Goal: Find specific page/section: Find specific page/section

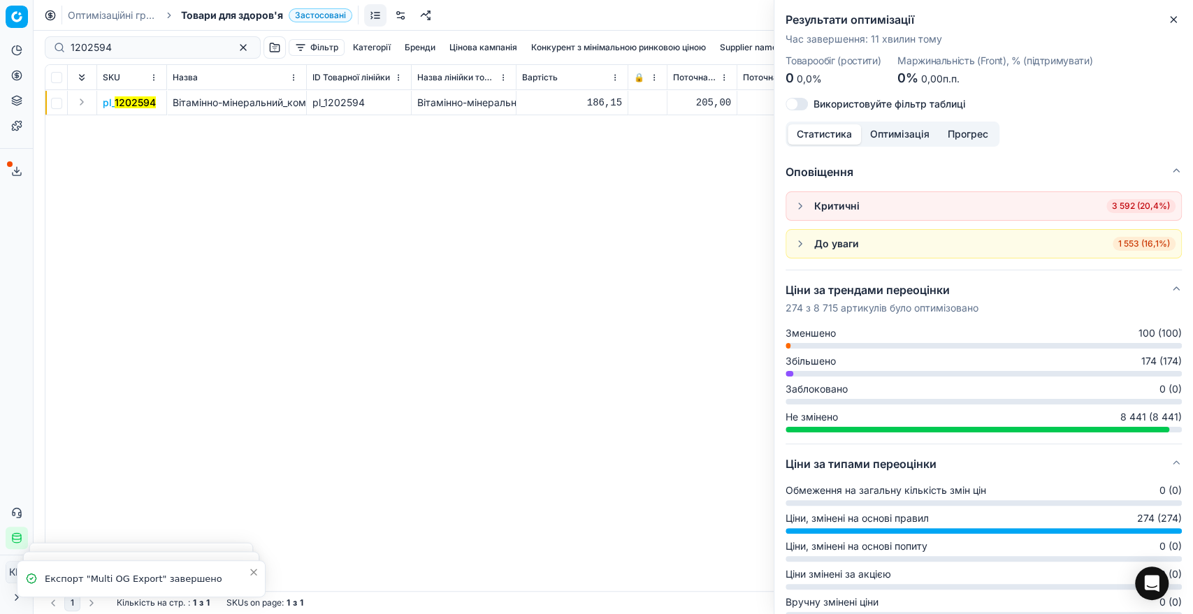
click at [105, 38] on div "1202594" at bounding box center [153, 47] width 216 height 22
drag, startPoint x: 121, startPoint y: 41, endPoint x: 64, endPoint y: 41, distance: 57.3
click at [64, 41] on div "1202594" at bounding box center [153, 47] width 216 height 22
paste input "730323"
click at [81, 99] on button "Expand" at bounding box center [81, 102] width 17 height 17
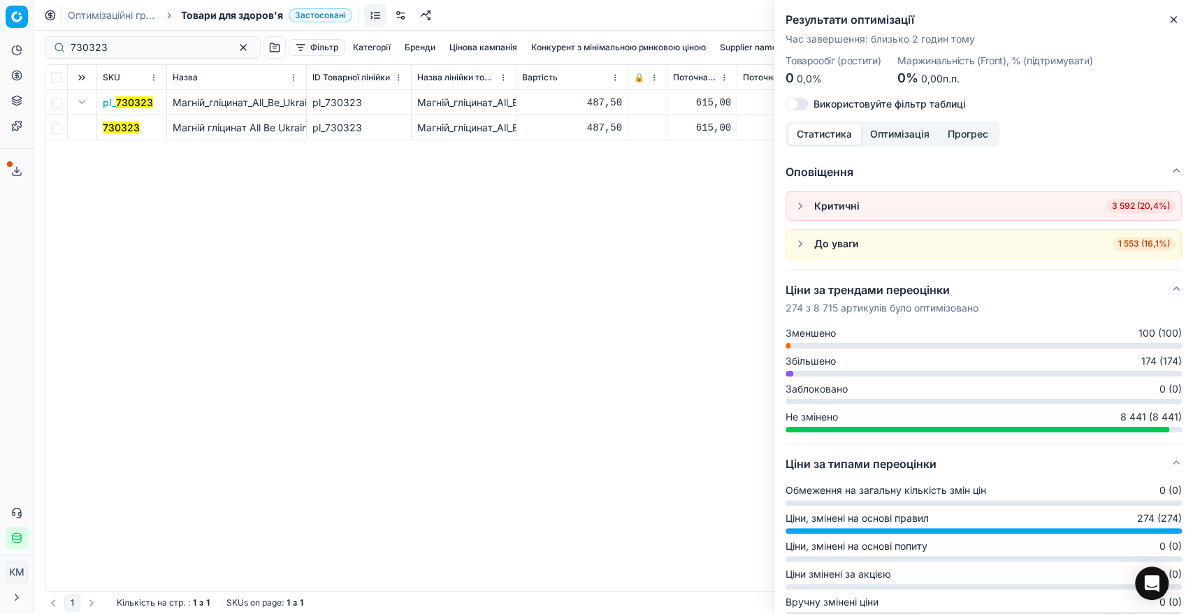
click at [113, 123] on mark "730323" at bounding box center [121, 128] width 37 height 12
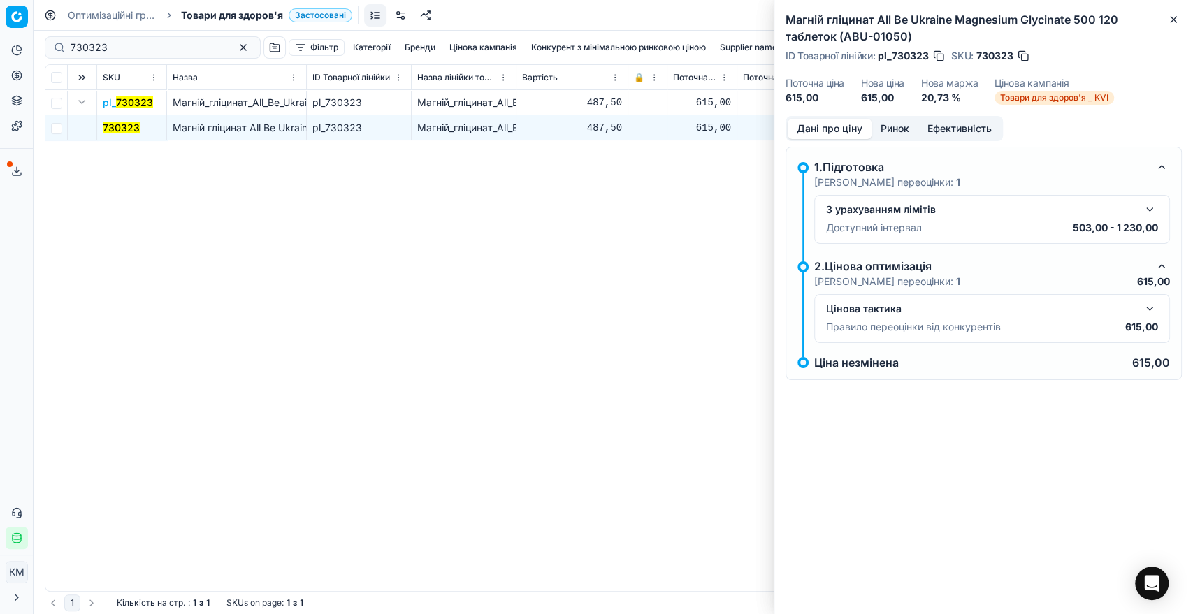
click at [1158, 304] on div "Цінова тактика Правило переоцінки від конкурентів 615,00" at bounding box center [992, 318] width 356 height 49
click at [1152, 308] on button "button" at bounding box center [1149, 309] width 17 height 17
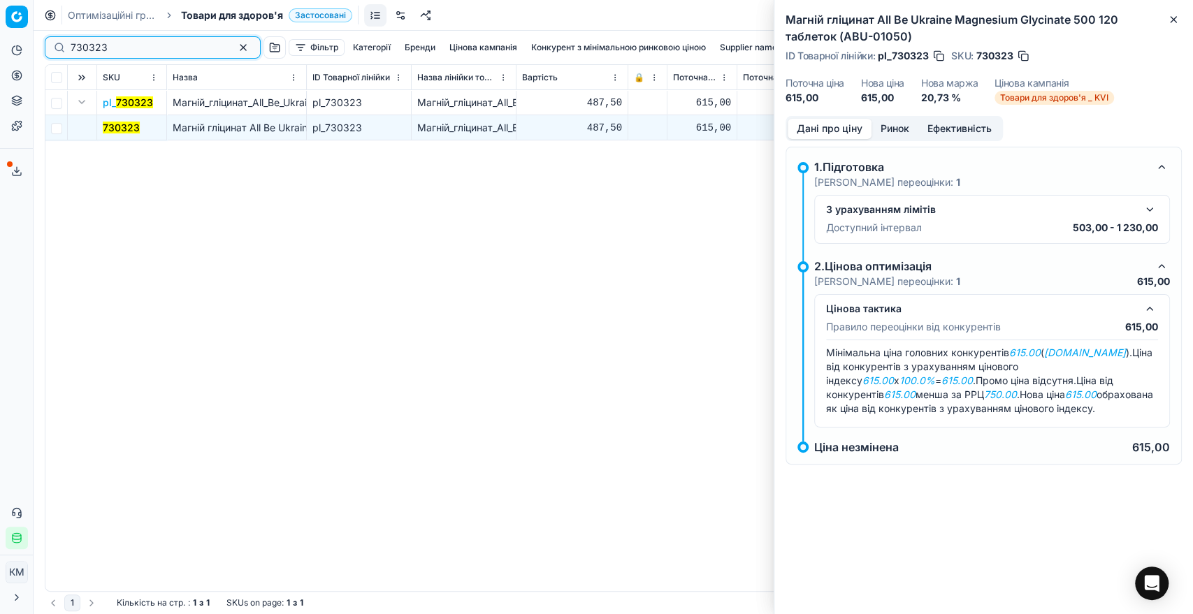
drag, startPoint x: 68, startPoint y: 46, endPoint x: 48, endPoint y: 46, distance: 20.3
click at [48, 46] on div "730323" at bounding box center [153, 47] width 216 height 22
drag, startPoint x: 137, startPoint y: 34, endPoint x: 80, endPoint y: 34, distance: 57.3
click at [80, 34] on div "730323 Фільтр Категорії Бренди Цінова кампанія Конкурент з мінімальною ринковою…" at bounding box center [613, 48] width 1137 height 34
click at [153, 208] on div "pl_ 730323 Магній_гліцинат_All_Be_Ukraine_Magnesium_Glycinate_500_120_таблеток_…" at bounding box center [613, 340] width 1136 height 501
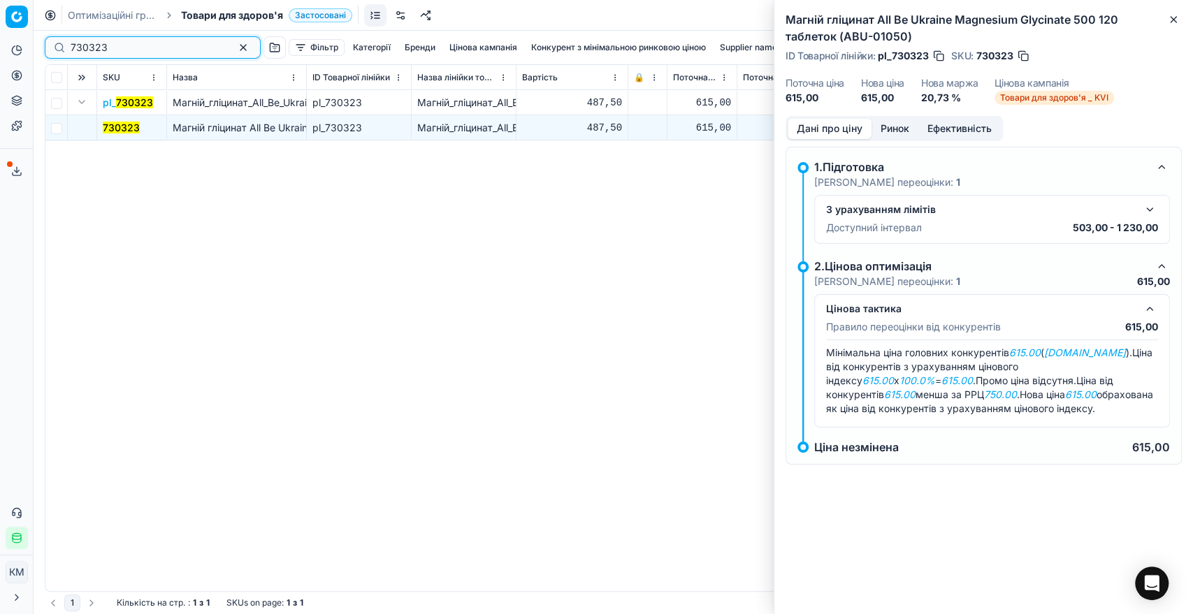
drag, startPoint x: 119, startPoint y: 49, endPoint x: 40, endPoint y: 39, distance: 79.6
click at [40, 39] on div "730323 Фільтр Категорії Бренди Цінова кампанія Конкурент з мінімальною ринковою…" at bounding box center [613, 323] width 1159 height 584
paste input "617545"
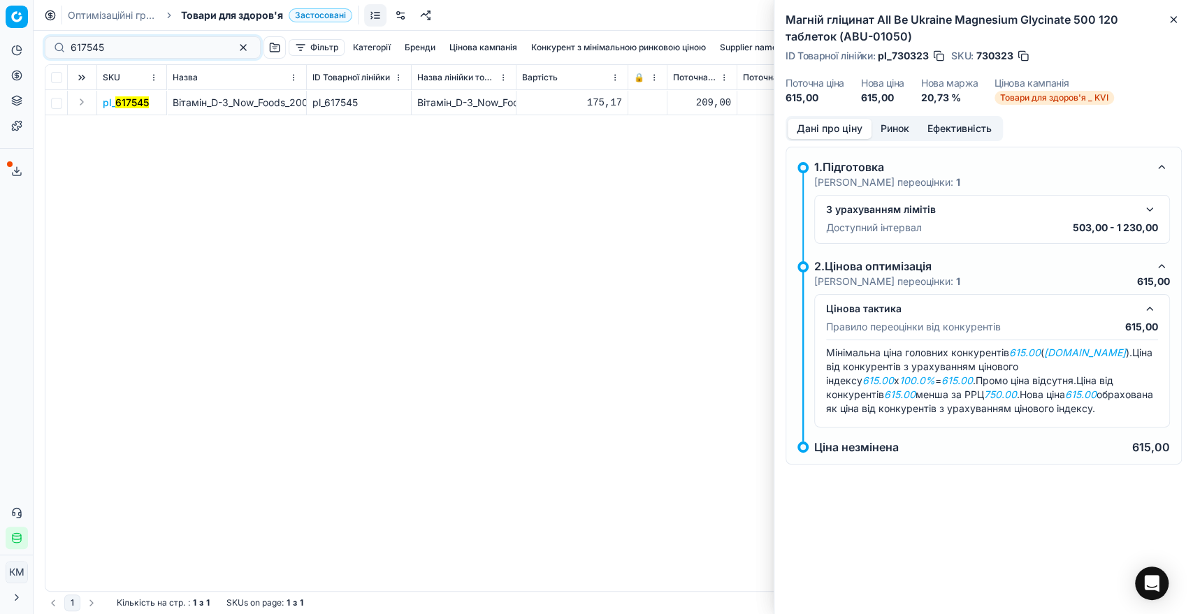
click at [80, 105] on button "Expand" at bounding box center [81, 102] width 17 height 17
click at [114, 133] on span "617545" at bounding box center [120, 128] width 34 height 14
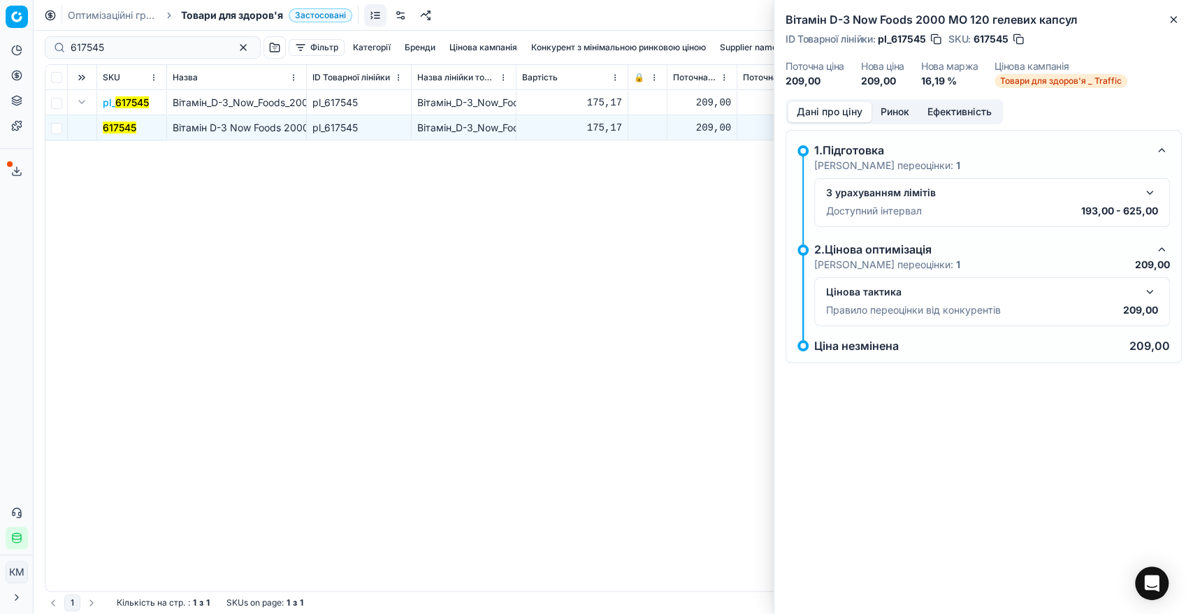
click at [1150, 294] on button "button" at bounding box center [1149, 292] width 17 height 17
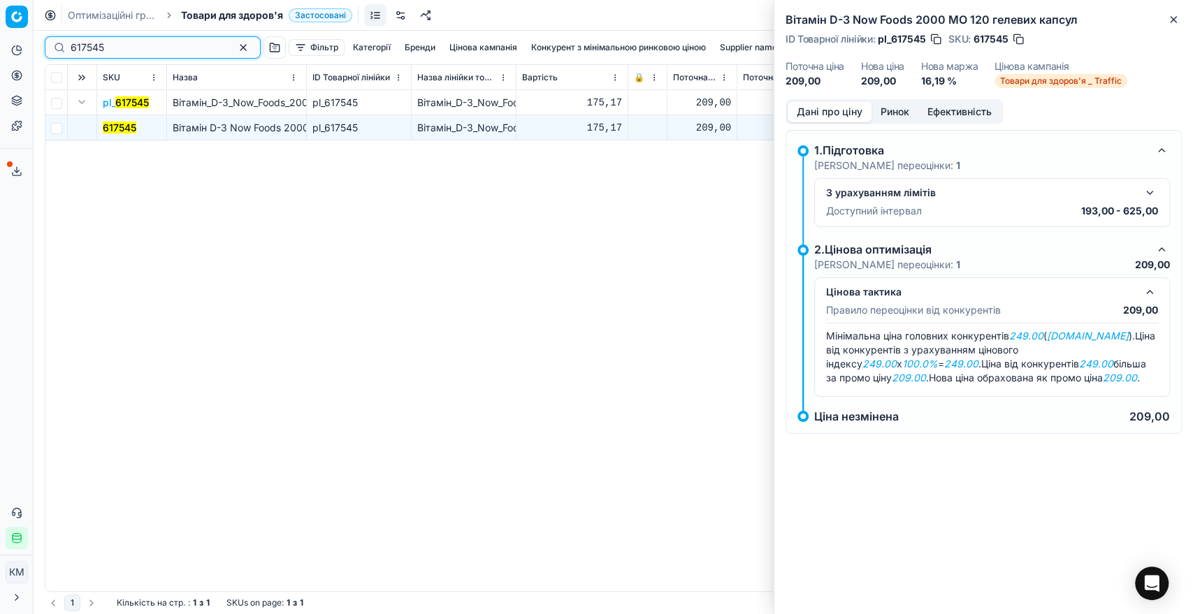
drag, startPoint x: 86, startPoint y: 50, endPoint x: 56, endPoint y: 50, distance: 30.1
click at [56, 50] on div "617545" at bounding box center [153, 47] width 216 height 22
paste input "789109"
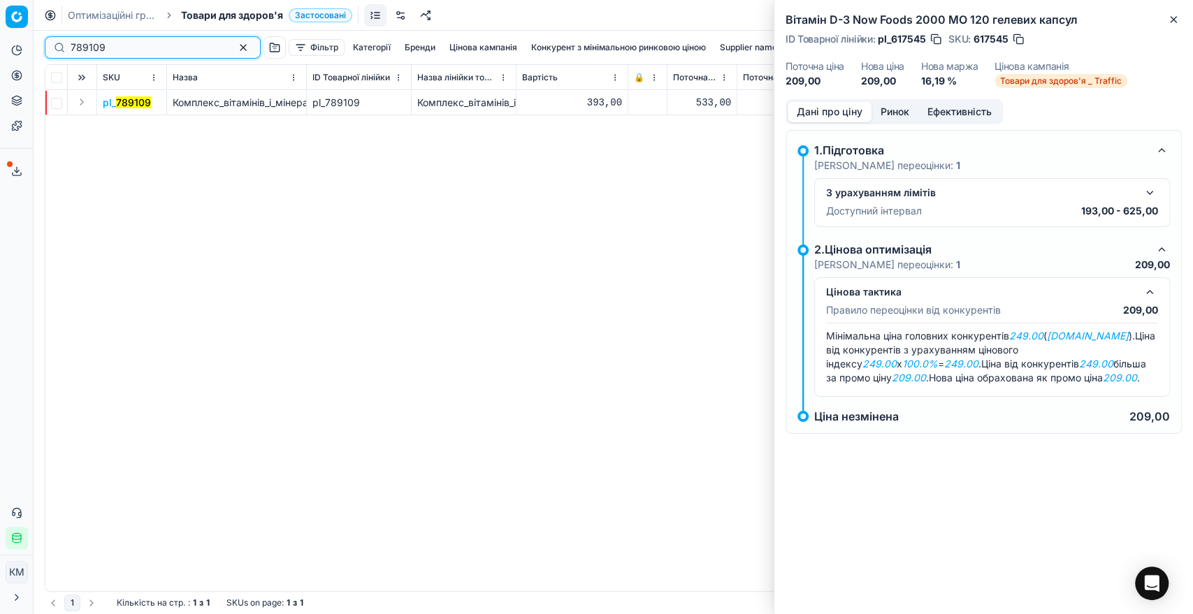
type input "789109"
click at [77, 100] on button "Expand" at bounding box center [81, 102] width 17 height 17
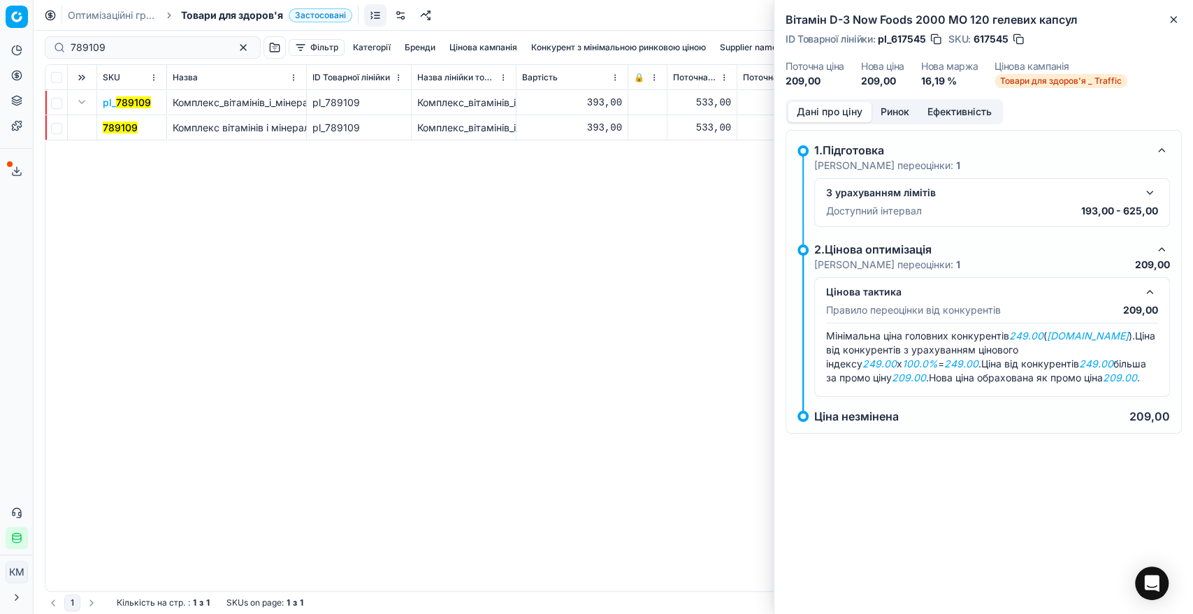
click at [132, 129] on mark "789109" at bounding box center [120, 128] width 35 height 12
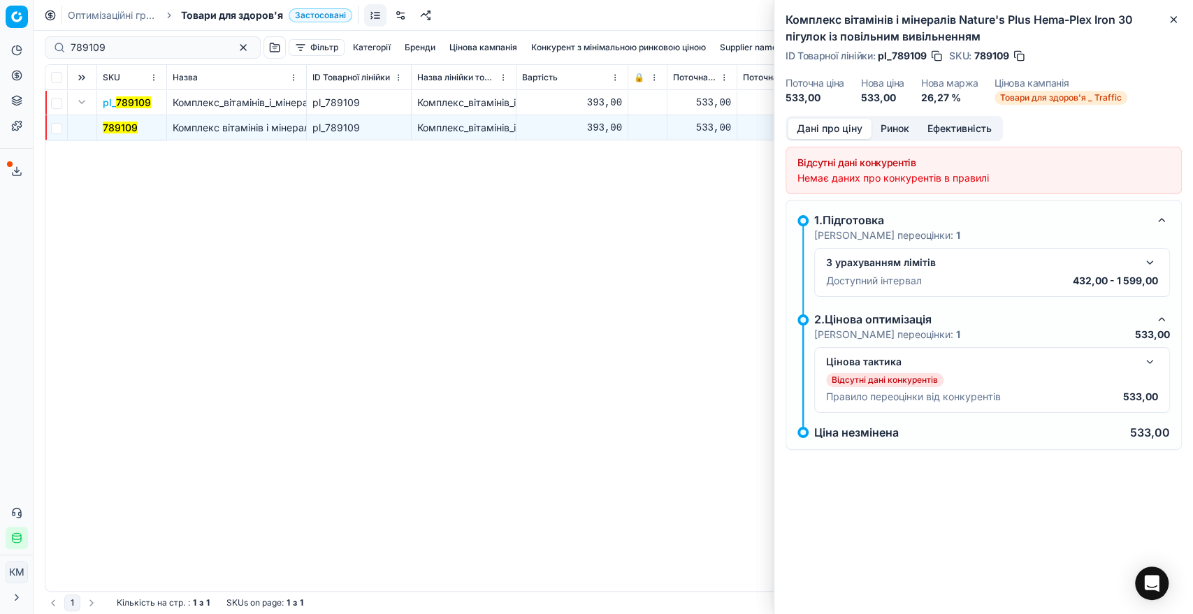
click at [1145, 360] on button "button" at bounding box center [1149, 362] width 17 height 17
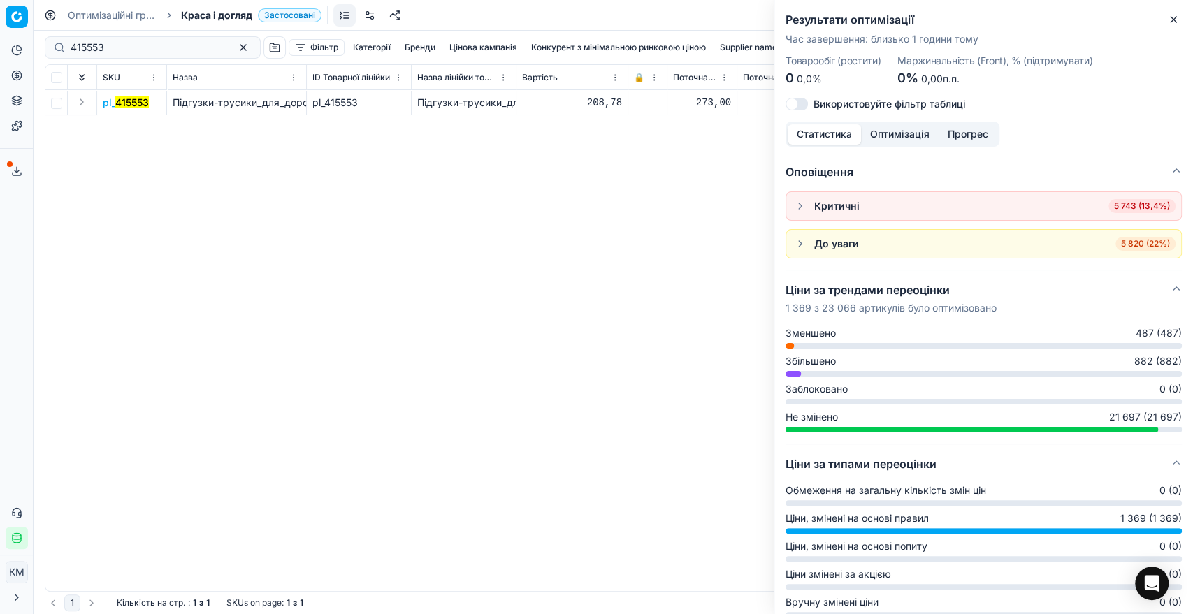
drag, startPoint x: 188, startPoint y: 201, endPoint x: 118, endPoint y: 116, distance: 110.2
click at [187, 200] on div "pl_ 415553 Підгузки-трусики_для_дорослих_Seni_Active_Normal_small,_10_шт._(SE-0…" at bounding box center [613, 340] width 1136 height 501
click at [78, 101] on button "Expand" at bounding box center [81, 102] width 17 height 17
click at [113, 122] on mark "415553" at bounding box center [120, 128] width 34 height 12
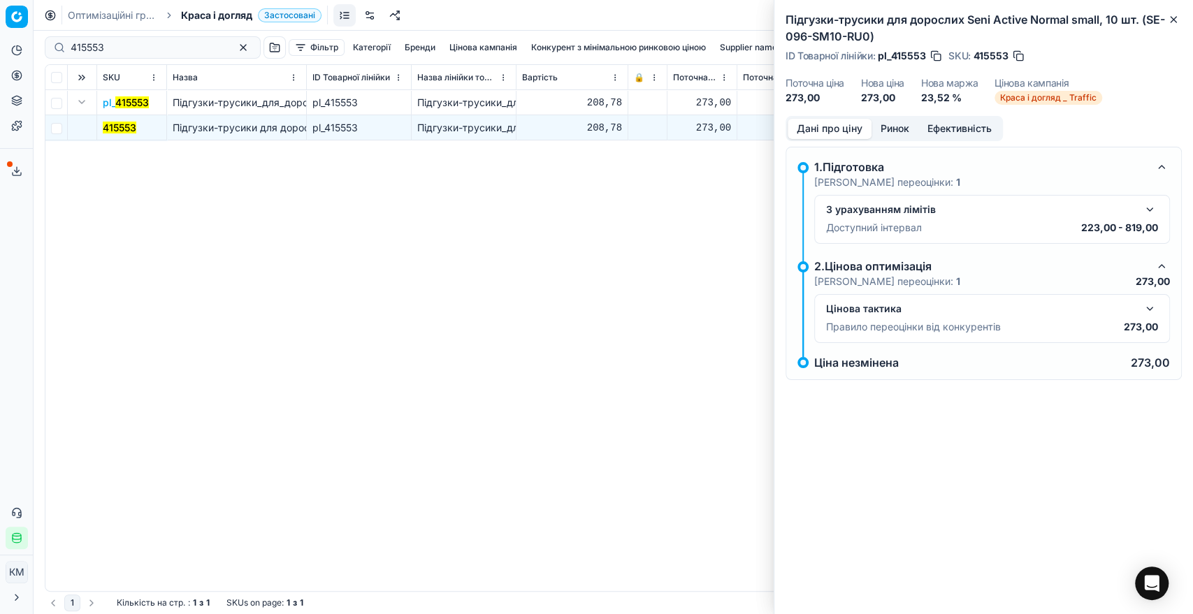
click at [1157, 306] on button "button" at bounding box center [1149, 309] width 17 height 17
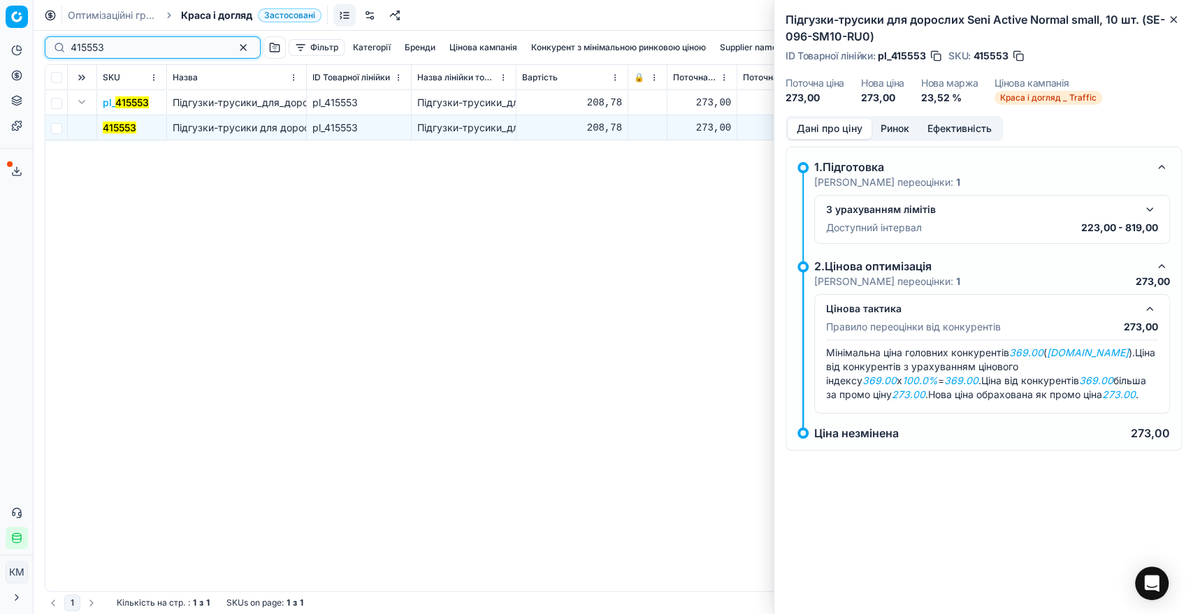
drag, startPoint x: 101, startPoint y: 41, endPoint x: 38, endPoint y: 41, distance: 62.2
click at [38, 41] on div "415553 Фільтр Категорії [PERSON_NAME] кампанія Конкурент з мінімальною ринковою…" at bounding box center [613, 323] width 1159 height 584
paste input "52400"
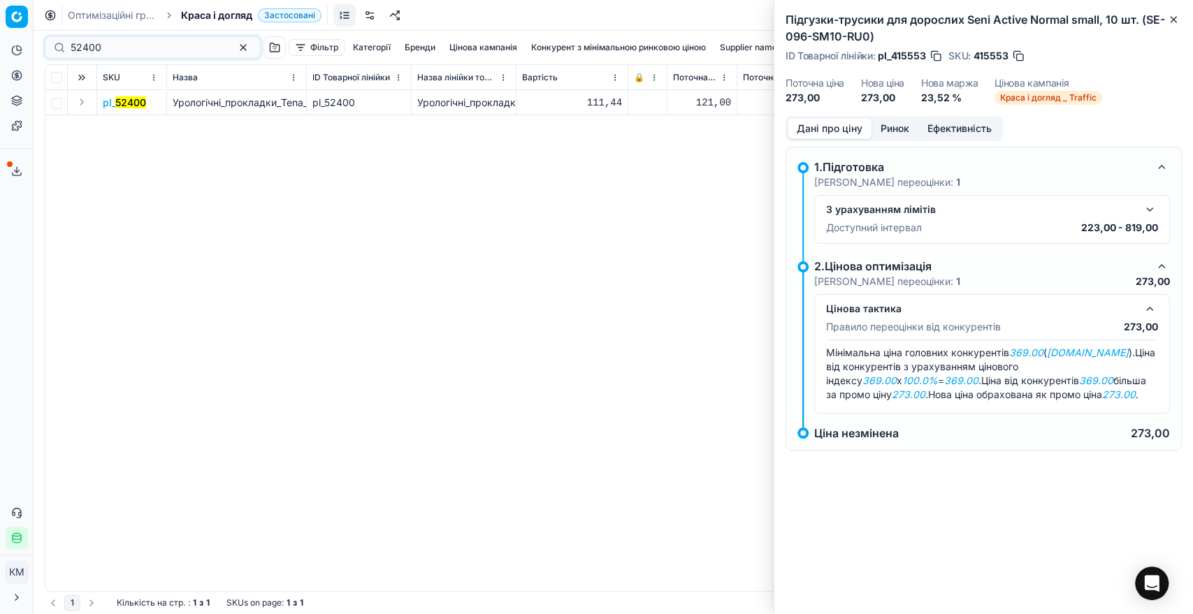
click at [79, 105] on button "Expand" at bounding box center [81, 102] width 17 height 17
click at [106, 125] on mark "52400" at bounding box center [118, 128] width 31 height 12
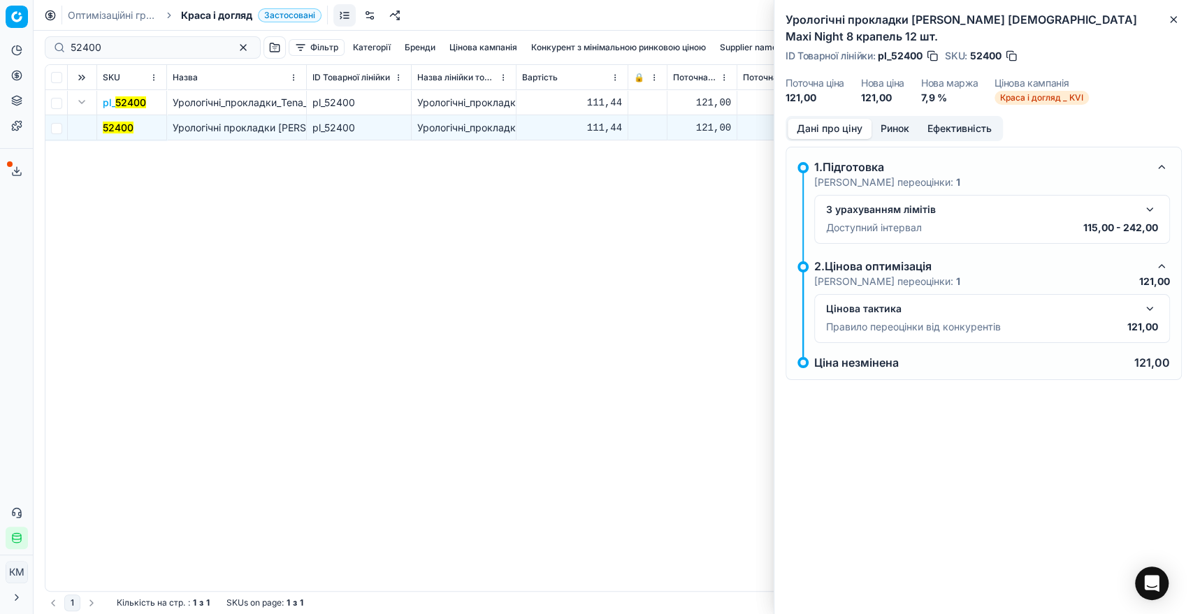
click at [1152, 301] on button "button" at bounding box center [1149, 309] width 17 height 17
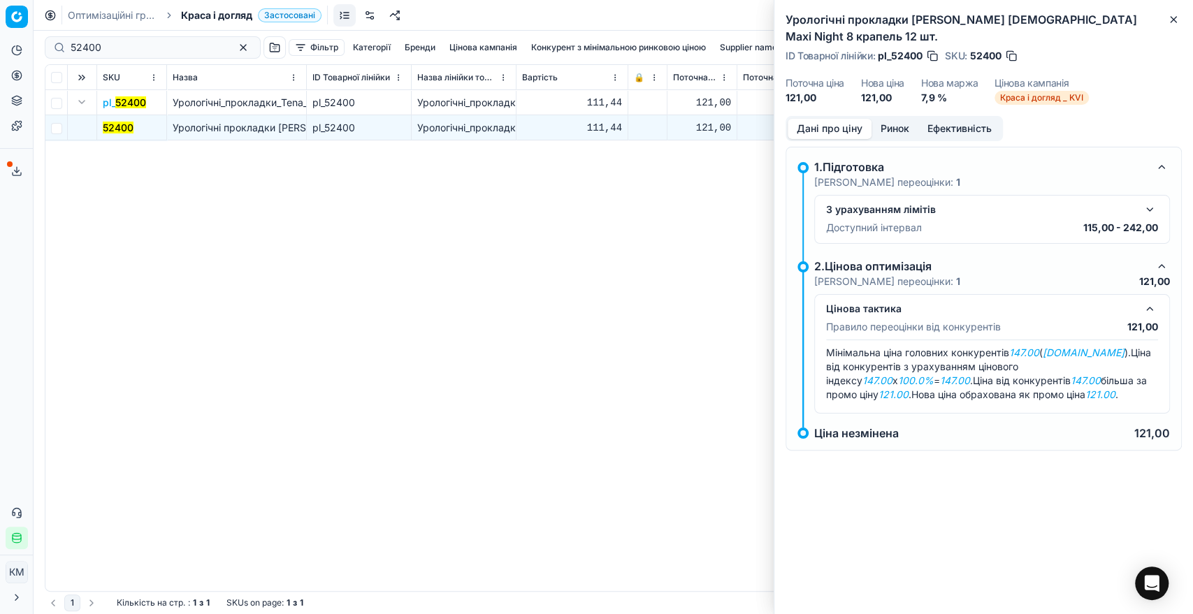
drag, startPoint x: 109, startPoint y: 55, endPoint x: 70, endPoint y: 54, distance: 39.1
click at [70, 54] on div "52400" at bounding box center [153, 47] width 216 height 22
drag, startPoint x: 77, startPoint y: 43, endPoint x: 36, endPoint y: 35, distance: 42.1
click at [36, 35] on div "Pricing platform Аналітика Цінова оптимізація Асортимент продукції Шаблони Серв…" at bounding box center [596, 307] width 1193 height 614
paste input "156203"
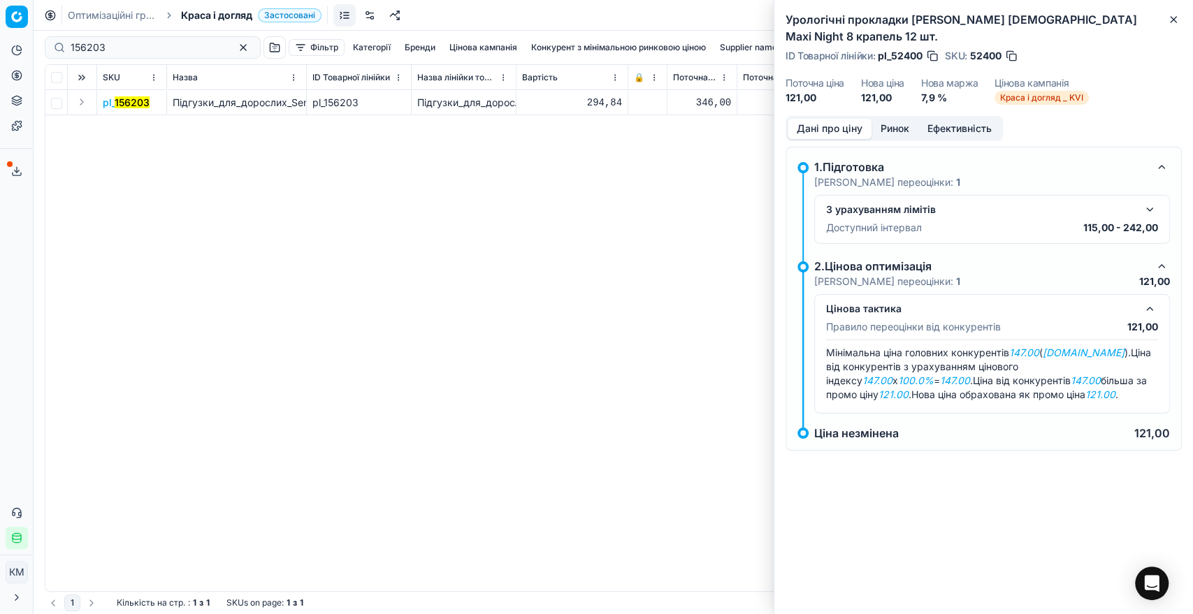
click at [91, 105] on td at bounding box center [82, 102] width 29 height 25
drag, startPoint x: 85, startPoint y: 101, endPoint x: 99, endPoint y: 111, distance: 17.6
click at [84, 101] on button "Expand" at bounding box center [81, 102] width 17 height 17
click at [130, 128] on mark "156203" at bounding box center [120, 128] width 35 height 12
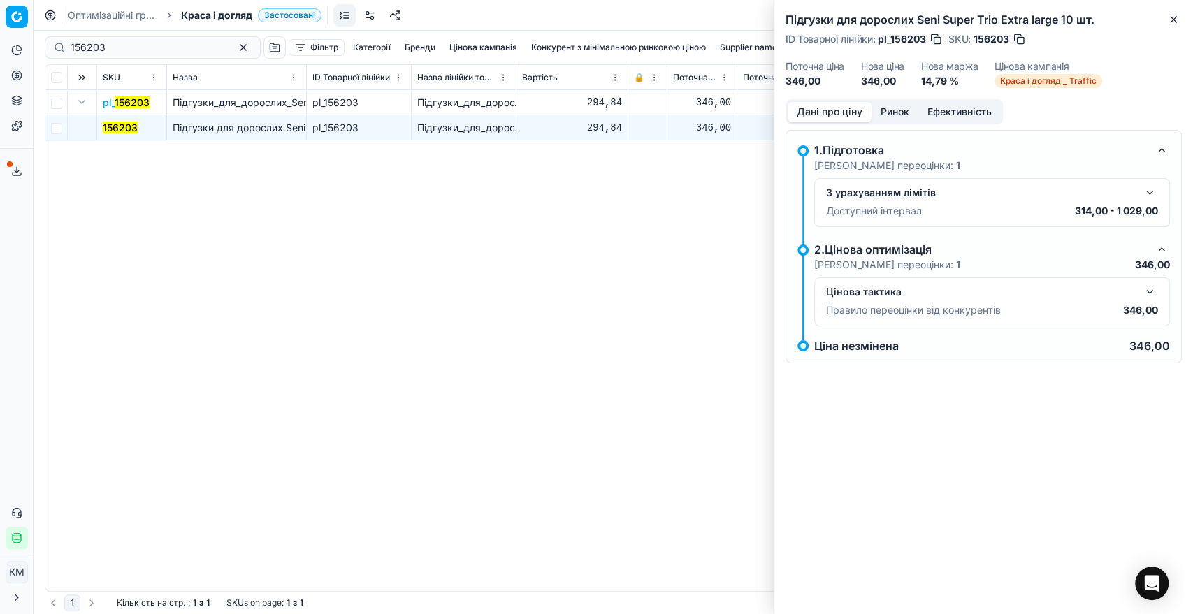
click at [1140, 294] on div "Цінова тактика" at bounding box center [992, 292] width 332 height 17
click at [1142, 294] on button "button" at bounding box center [1149, 292] width 17 height 17
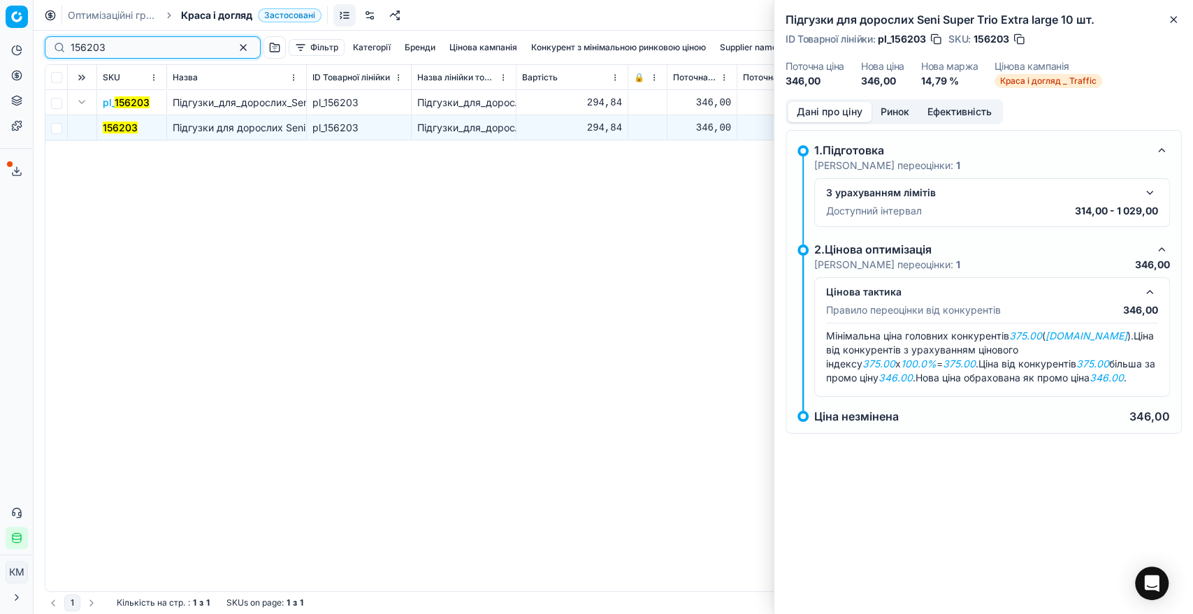
click at [55, 48] on div "156203" at bounding box center [153, 47] width 216 height 22
paste input "96097"
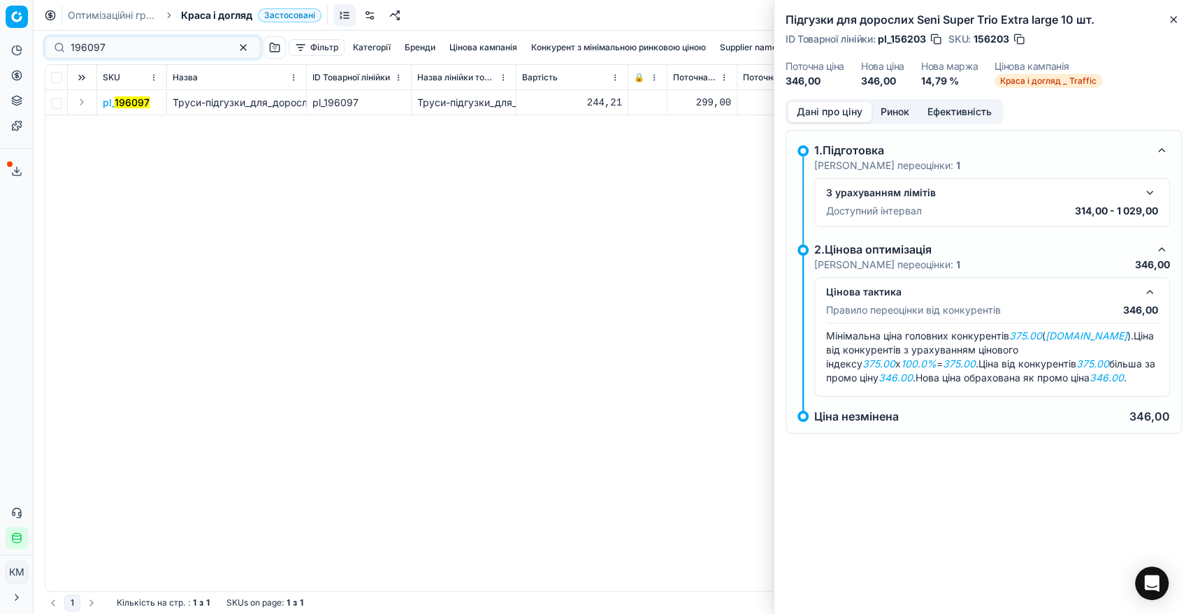
click at [82, 103] on button "Expand" at bounding box center [81, 102] width 17 height 17
click at [124, 125] on mark "196097" at bounding box center [120, 128] width 35 height 12
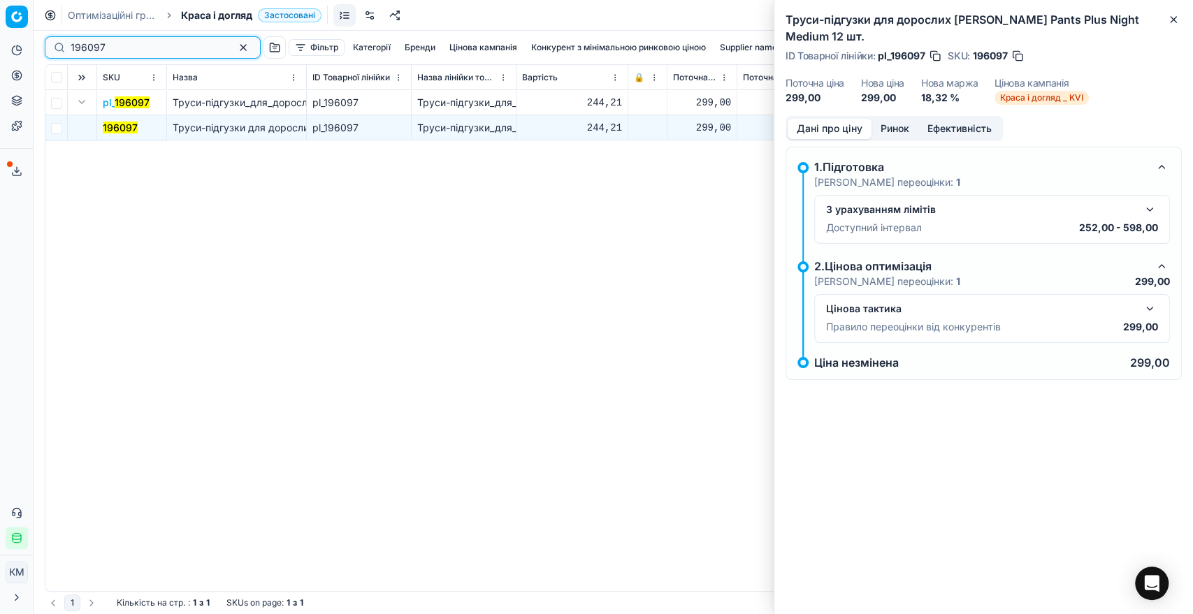
drag, startPoint x: 61, startPoint y: 43, endPoint x: 48, endPoint y: 42, distance: 13.3
click at [48, 42] on div "196097" at bounding box center [153, 47] width 216 height 22
paste input "619086"
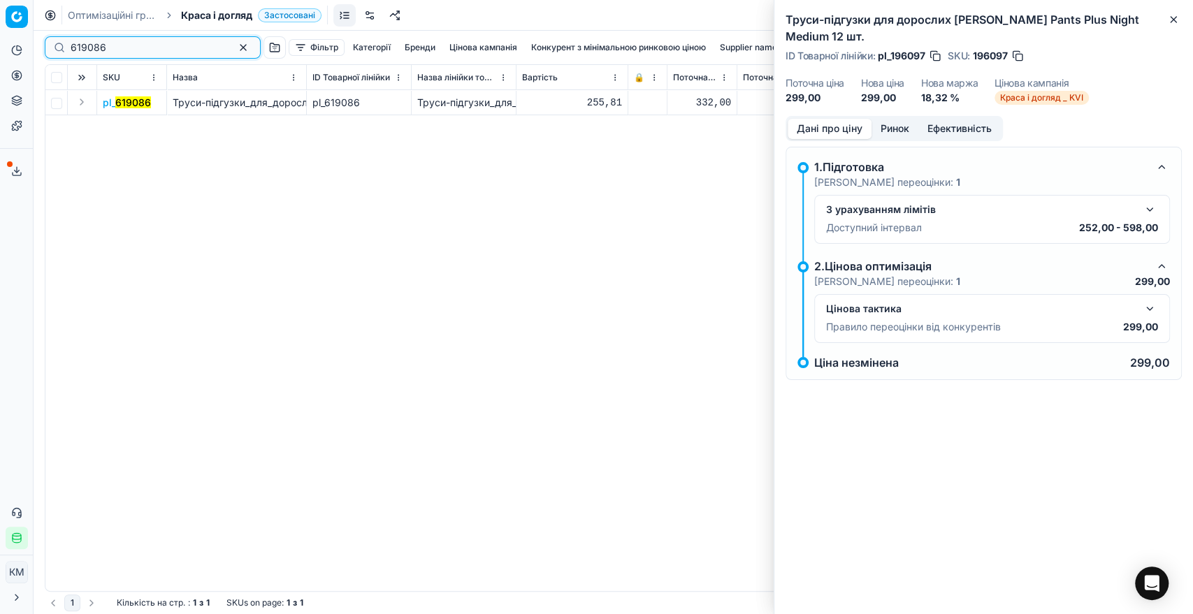
type input "619086"
click at [81, 100] on button "Expand" at bounding box center [81, 102] width 17 height 17
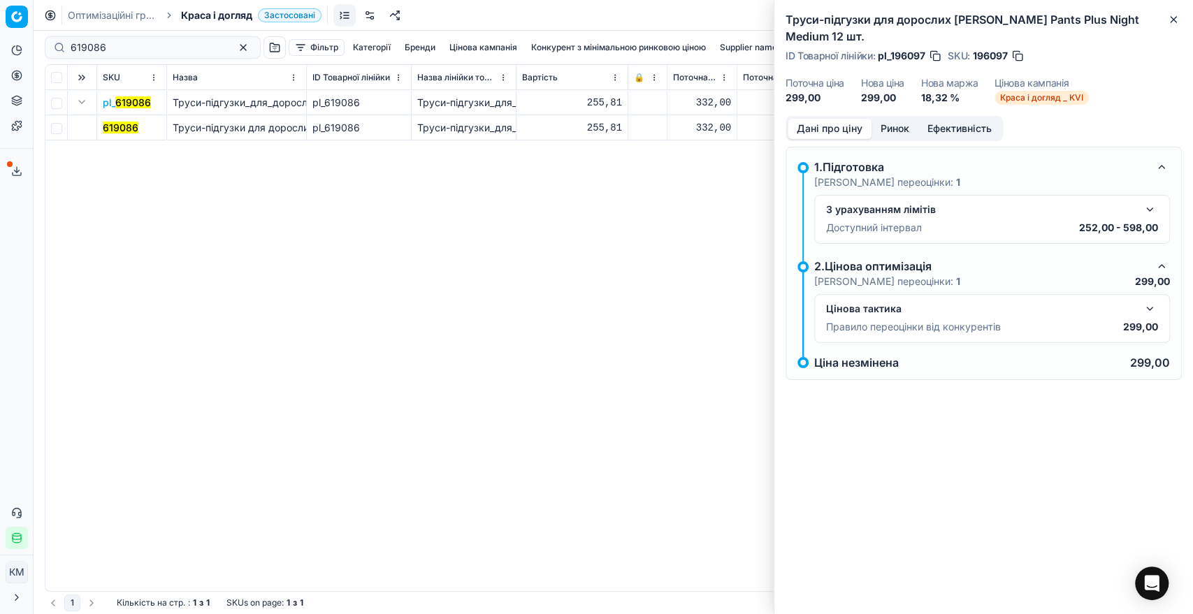
click at [110, 130] on mark "619086" at bounding box center [121, 128] width 36 height 12
